Goal: Task Accomplishment & Management: Manage account settings

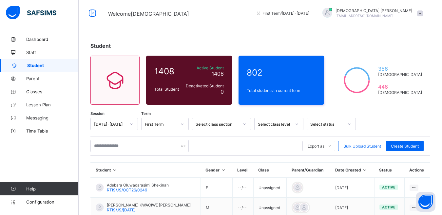
click at [122, 143] on input "text" at bounding box center [139, 146] width 98 height 12
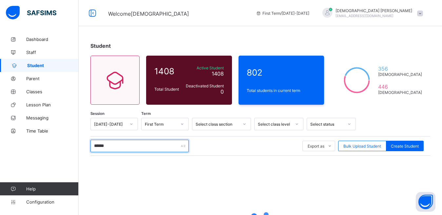
type input "******"
click at [191, 35] on div "Student 1408 Total Student Active Student 1408 Deactivated Student 0 802 Total …" at bounding box center [260, 162] width 363 height 258
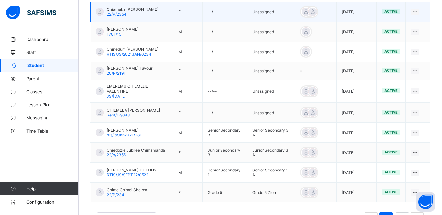
scroll to position [214, 0]
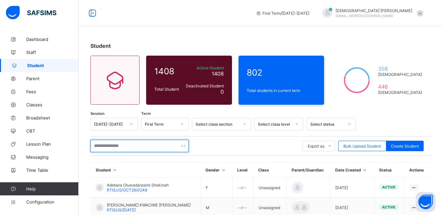
click at [127, 148] on input "text" at bounding box center [139, 146] width 98 height 12
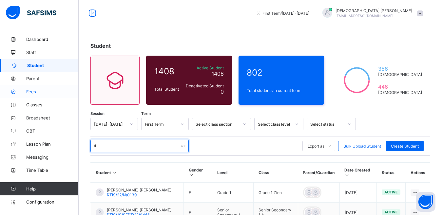
type input "*"
click at [36, 91] on span "Fees" at bounding box center [52, 91] width 52 height 5
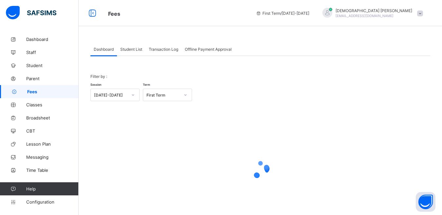
click at [128, 49] on span "Student List" at bounding box center [131, 49] width 22 height 5
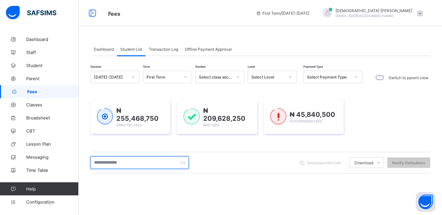
click at [121, 163] on input "text" at bounding box center [139, 163] width 98 height 12
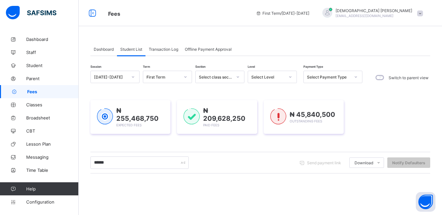
click at [136, 148] on div "Session [DATE]-[DATE] Term First Term Section Select class section Level Select…" at bounding box center [260, 187] width 340 height 233
click at [142, 93] on div "₦ 255,468,750 Expected Fees ₦ 209,628,250 Paid Fees ₦ 45,840,500 Outstanding Fe…" at bounding box center [260, 116] width 340 height 53
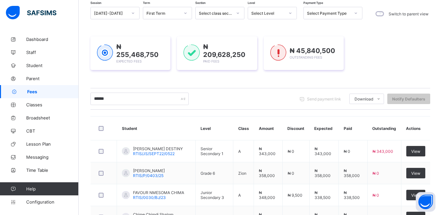
scroll to position [99, 0]
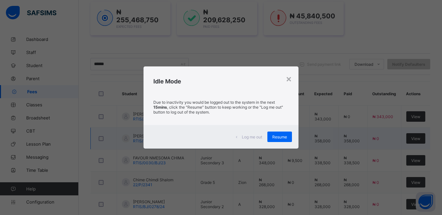
click at [279, 138] on span "Resume" at bounding box center [279, 137] width 15 height 5
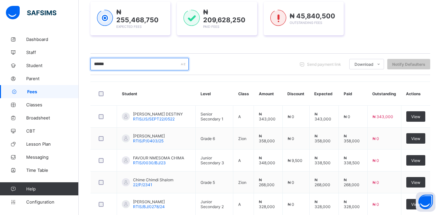
click at [118, 63] on input "******" at bounding box center [139, 64] width 98 height 12
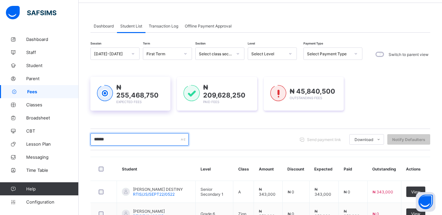
scroll to position [0, 0]
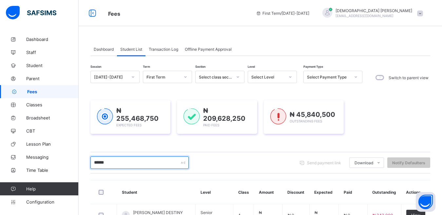
click at [113, 161] on input "******" at bounding box center [139, 163] width 98 height 12
type input "*"
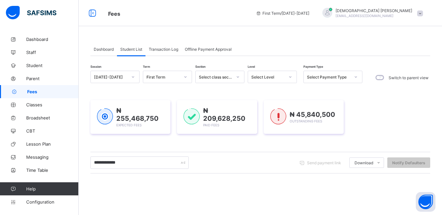
click at [142, 143] on div "₦ 255,468,750 Expected Fees ₦ 209,628,250 Paid Fees ₦ 45,840,500 Outstanding Fe…" at bounding box center [260, 116] width 340 height 53
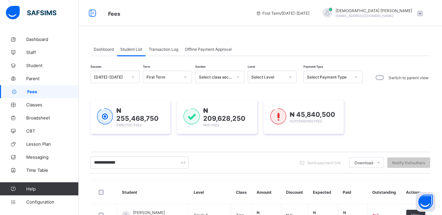
scroll to position [98, 0]
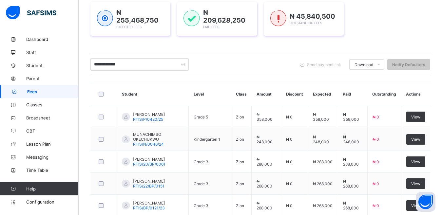
click at [395, 39] on div "₦ 255,468,750 Expected Fees ₦ 209,628,250 Paid Fees ₦ 45,840,500 Outstanding Fe…" at bounding box center [260, 18] width 340 height 53
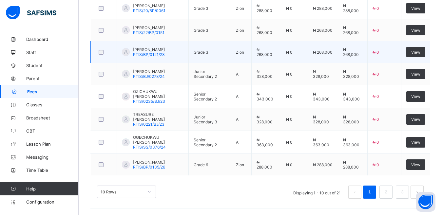
scroll to position [56, 0]
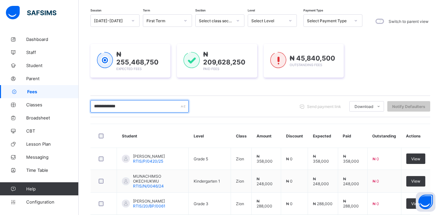
click at [137, 107] on input "**********" at bounding box center [139, 106] width 98 height 12
type input "*"
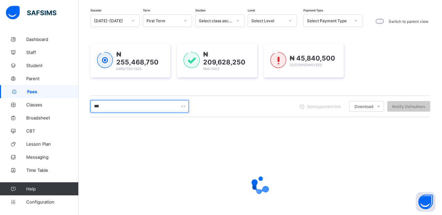
type input "***"
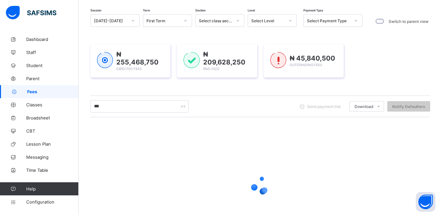
click at [261, 85] on div "₦ 255,468,750 Expected Fees ₦ 209,628,250 Paid Fees ₦ 45,840,500 Outstanding Fe…" at bounding box center [260, 60] width 340 height 53
click at [397, 70] on div "₦ 255,468,750 Expected Fees ₦ 209,628,250 Paid Fees ₦ 45,840,500 Outstanding Fe…" at bounding box center [260, 61] width 340 height 34
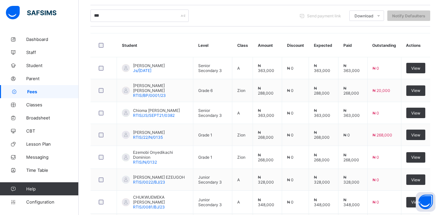
scroll to position [98, 0]
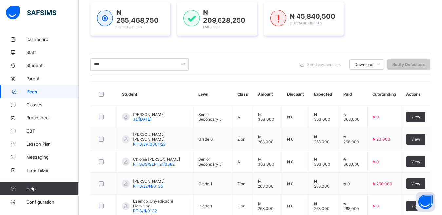
click at [161, 145] on tbody "EZEONONIGBO [PERSON_NAME] SOMTOCHUKWU Js/[DATE] Senior Secondary 3 A ₦ 363,000 …" at bounding box center [261, 217] width 340 height 222
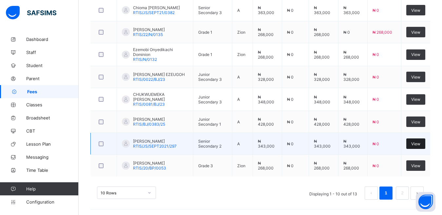
click at [420, 142] on span "View" at bounding box center [415, 144] width 9 height 5
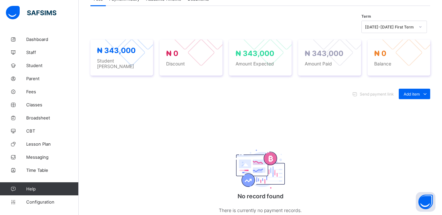
scroll to position [250, 0]
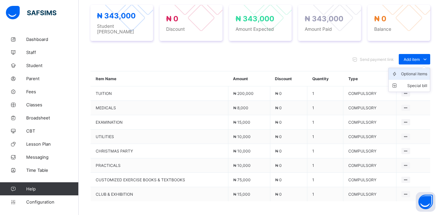
click at [415, 71] on div "Optional items" at bounding box center [414, 74] width 26 height 7
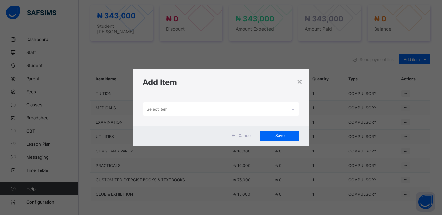
click at [176, 107] on div "Select item" at bounding box center [215, 109] width 144 height 13
drag, startPoint x: 184, startPoint y: 96, endPoint x: 183, endPoint y: 101, distance: 5.0
click at [184, 97] on div "0 results available. Use Up and Down to choose options, press Enter to select t…" at bounding box center [221, 111] width 177 height 30
drag, startPoint x: 181, startPoint y: 109, endPoint x: 181, endPoint y: 98, distance: 11.1
click at [181, 109] on div "Select item" at bounding box center [215, 109] width 144 height 13
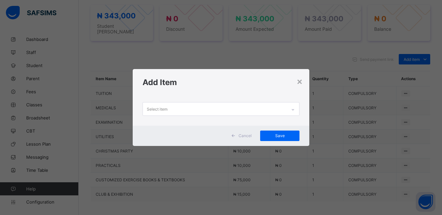
drag, startPoint x: 183, startPoint y: 89, endPoint x: 179, endPoint y: 107, distance: 18.3
click at [182, 95] on div "Add Item" at bounding box center [221, 82] width 177 height 27
click at [179, 109] on div "Select item" at bounding box center [215, 109] width 144 height 13
click at [179, 89] on div "Add Item" at bounding box center [221, 82] width 177 height 27
click at [179, 109] on div "Select item" at bounding box center [215, 109] width 144 height 13
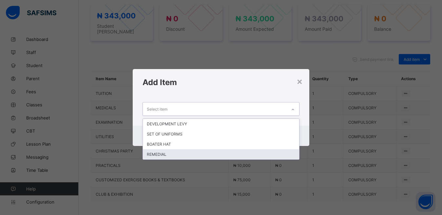
click at [167, 152] on div "REMEDIAL" at bounding box center [221, 154] width 157 height 10
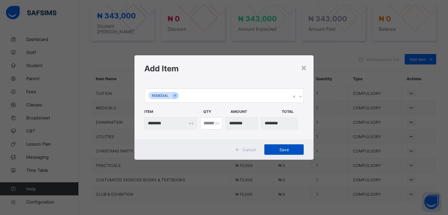
click at [273, 152] on span "Save" at bounding box center [283, 149] width 29 height 5
